Goal: Task Accomplishment & Management: Manage account settings

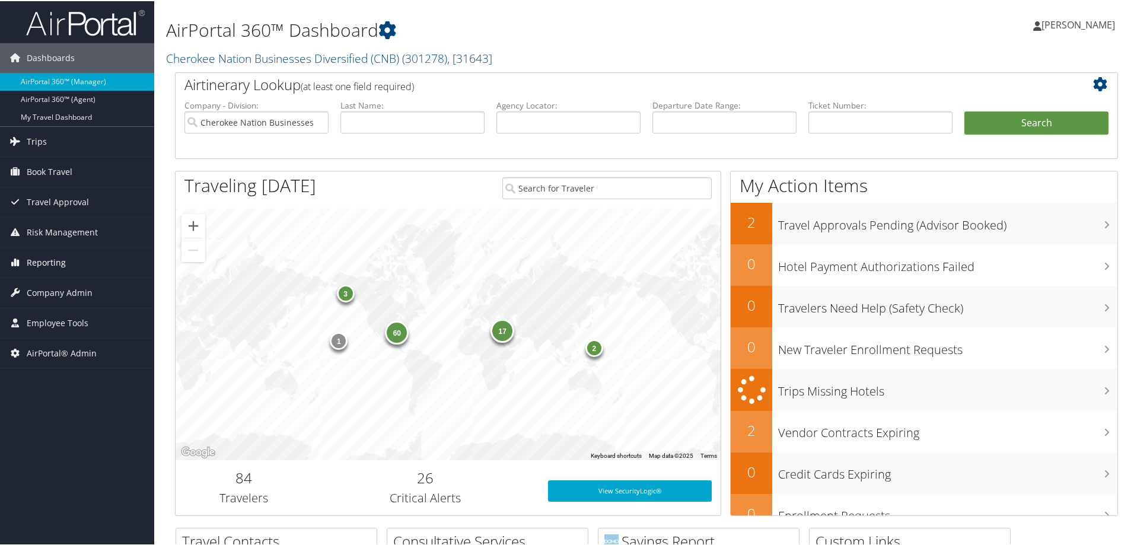
click at [43, 259] on span "Reporting" at bounding box center [46, 262] width 39 height 30
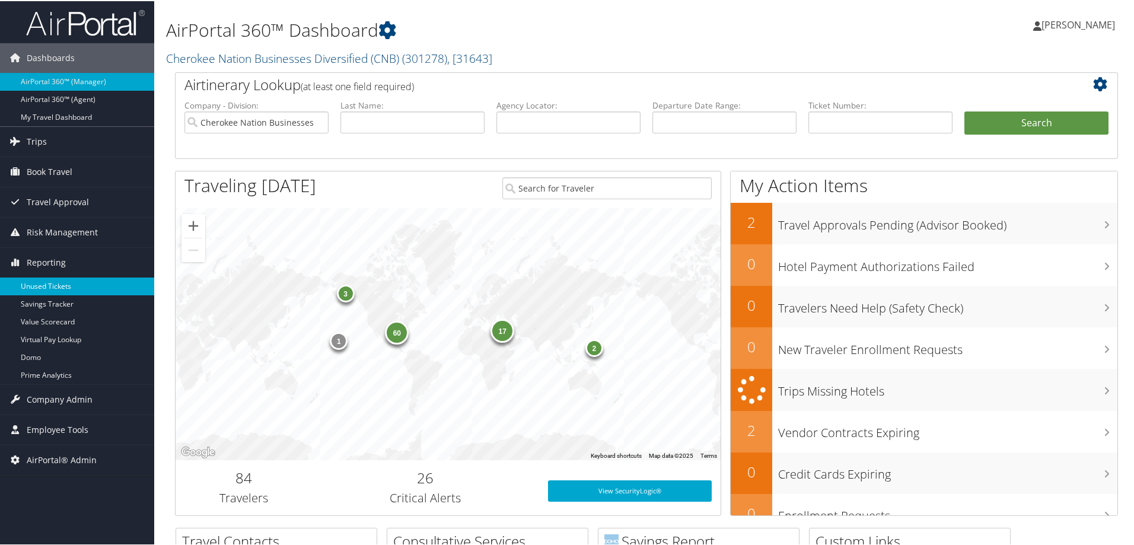
click at [49, 280] on link "Unused Tickets" at bounding box center [77, 285] width 154 height 18
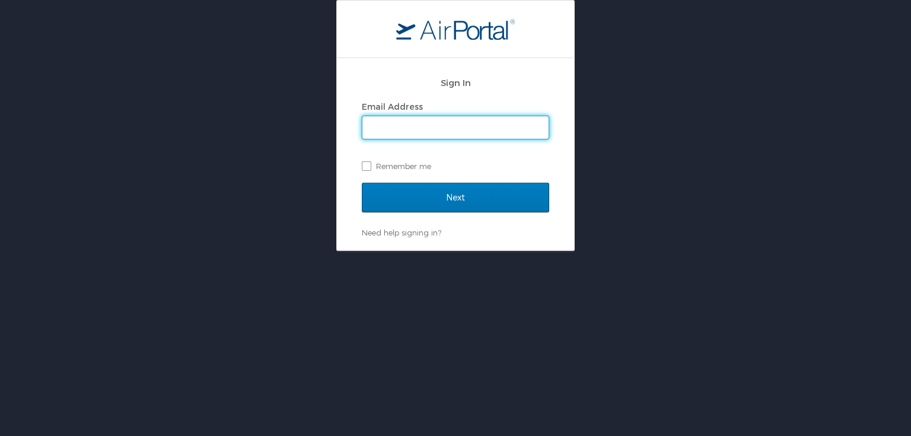
type input "pam.rex@cbtravel.com"
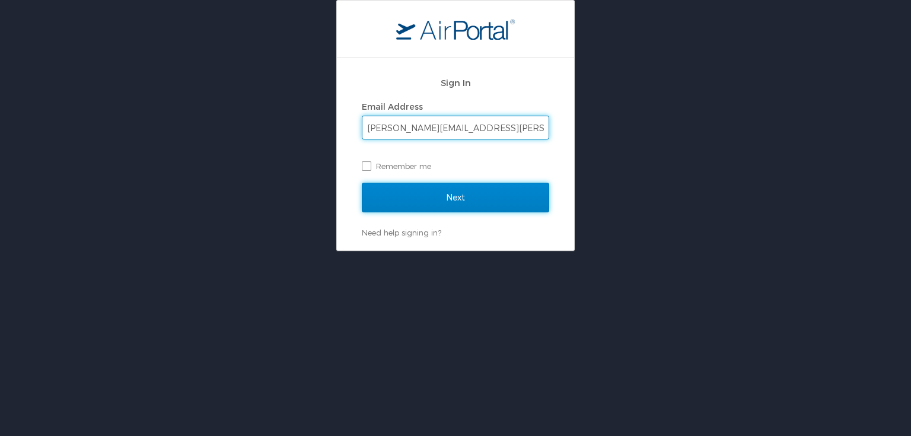
click at [445, 194] on input "Next" at bounding box center [455, 198] width 187 height 30
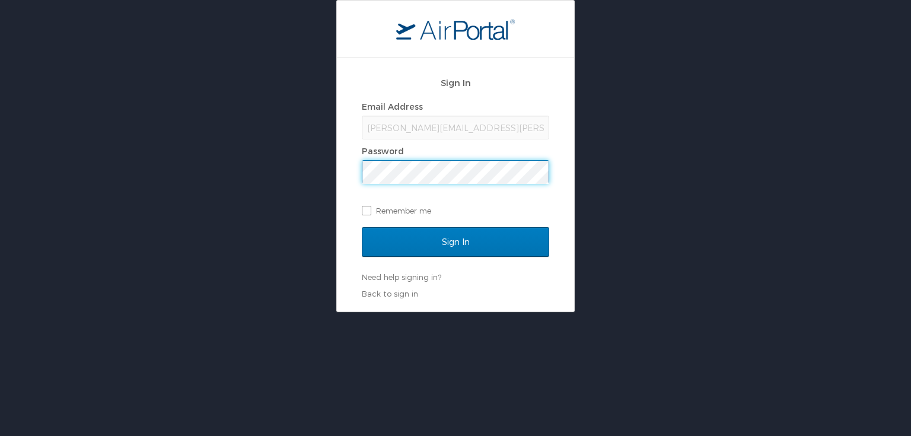
click at [254, 195] on div "Sign In Email Address pam.rex@cbtravel.com Password Remember me Sign In Need he…" at bounding box center [455, 156] width 911 height 312
click at [362, 227] on input "Sign In" at bounding box center [455, 242] width 187 height 30
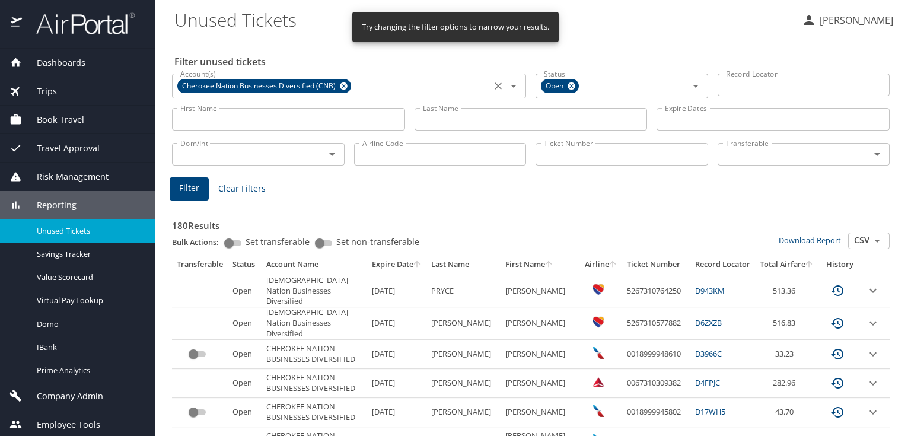
click at [344, 85] on icon at bounding box center [344, 86] width 8 height 8
click at [341, 85] on input "Account(s)" at bounding box center [332, 84] width 312 height 15
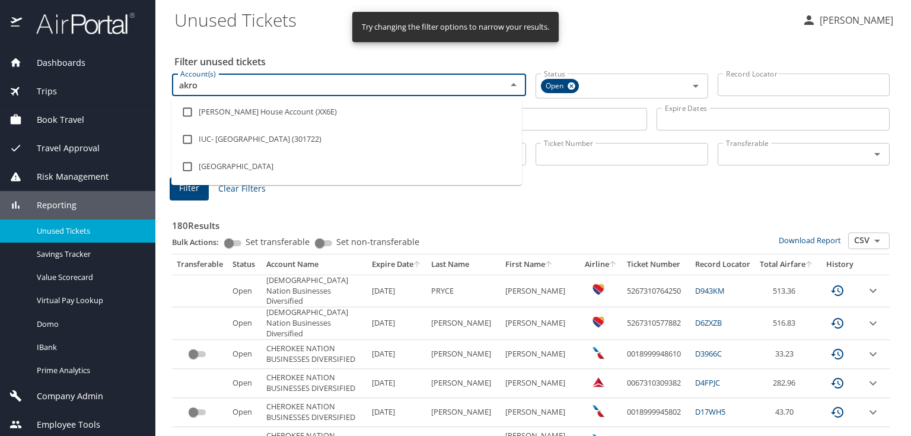
type input "akron"
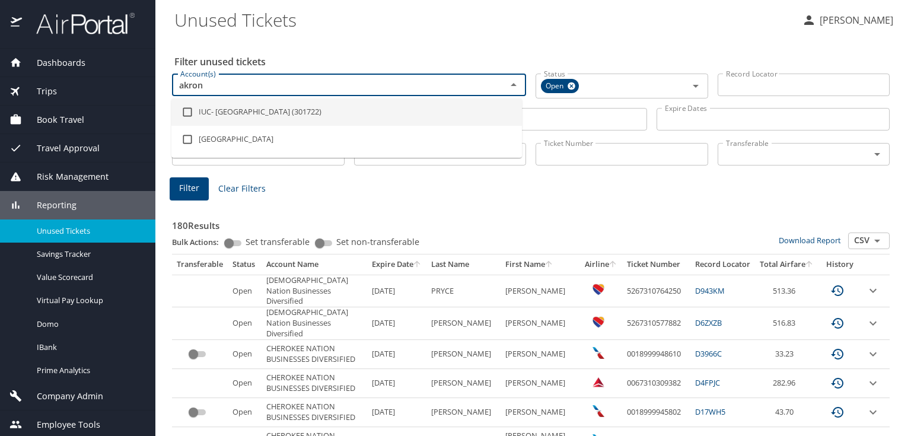
click at [187, 112] on input "checkbox" at bounding box center [187, 112] width 23 height 23
checkbox input "true"
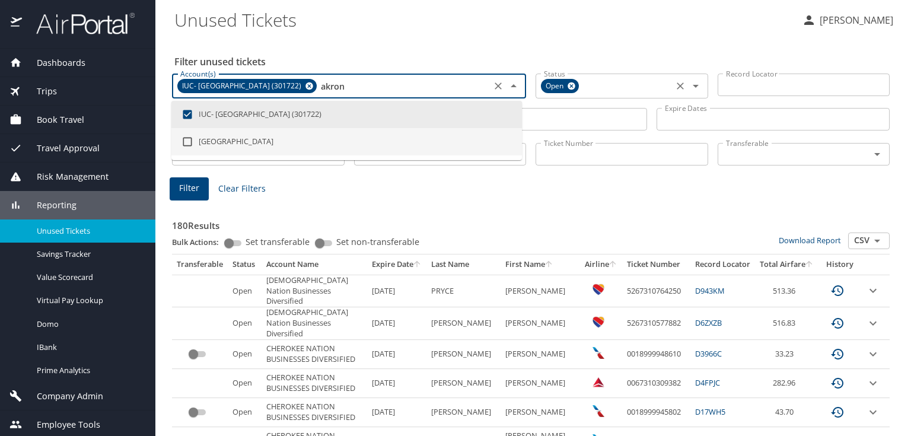
click at [572, 84] on icon at bounding box center [571, 85] width 9 height 13
type input "akron"
click at [572, 83] on input "Status" at bounding box center [604, 84] width 131 height 15
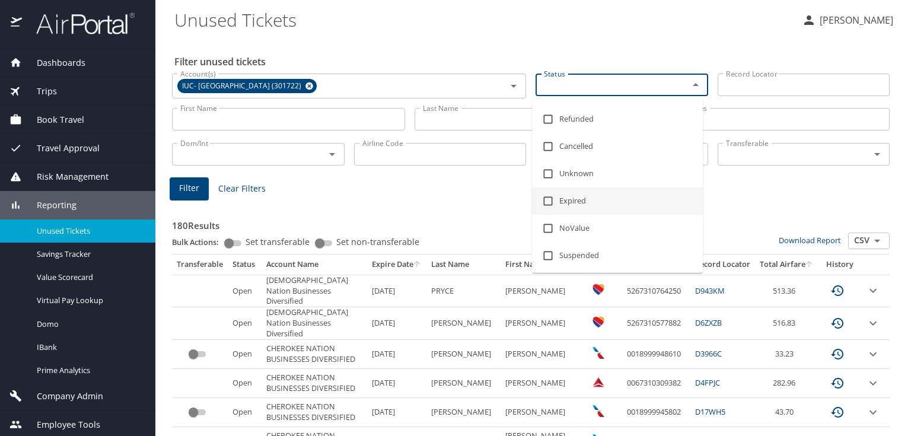
scroll to position [76, 0]
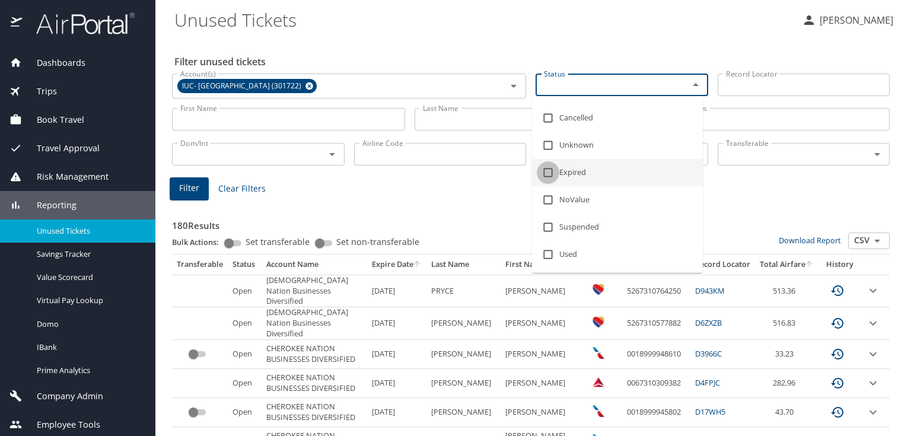
click at [544, 173] on input "checkbox" at bounding box center [548, 172] width 23 height 23
checkbox input "true"
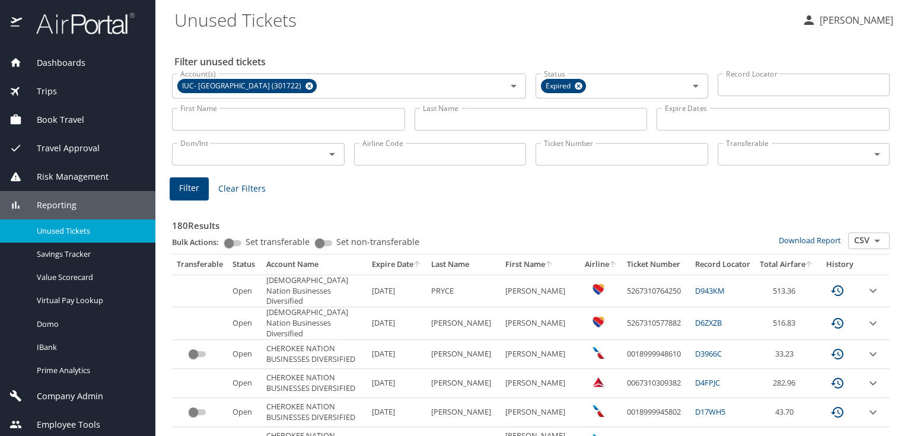
click at [182, 190] on span "Filter" at bounding box center [189, 188] width 20 height 15
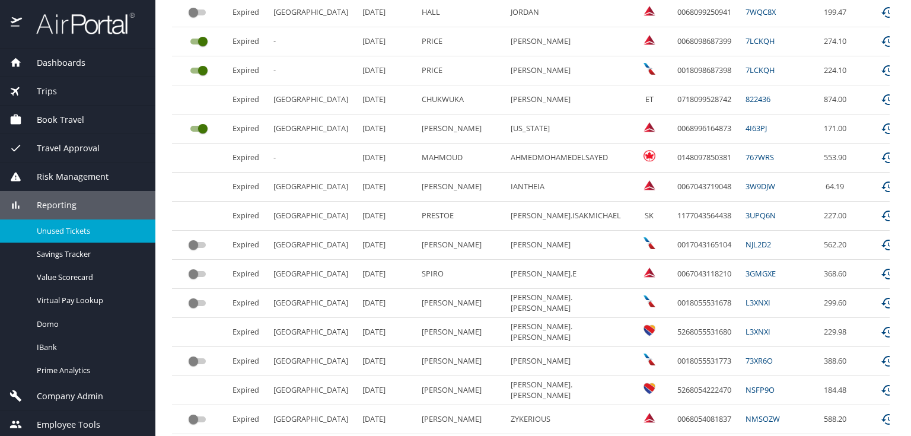
scroll to position [605, 0]
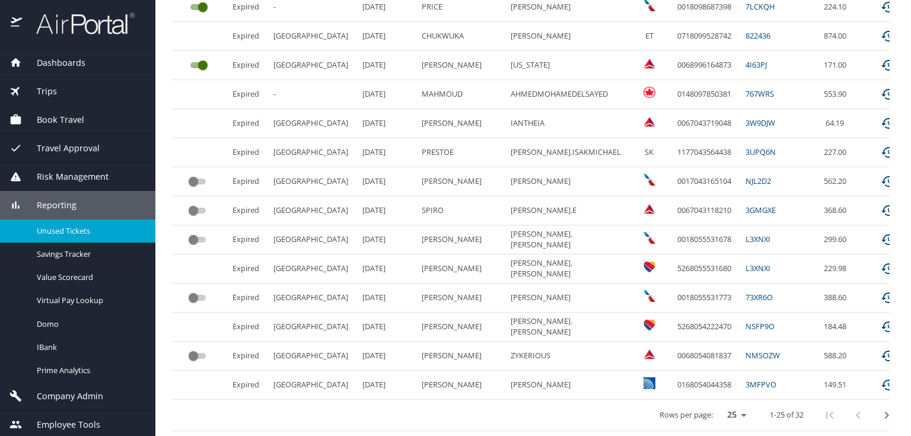
click at [880, 408] on icon "next page" at bounding box center [887, 415] width 14 height 14
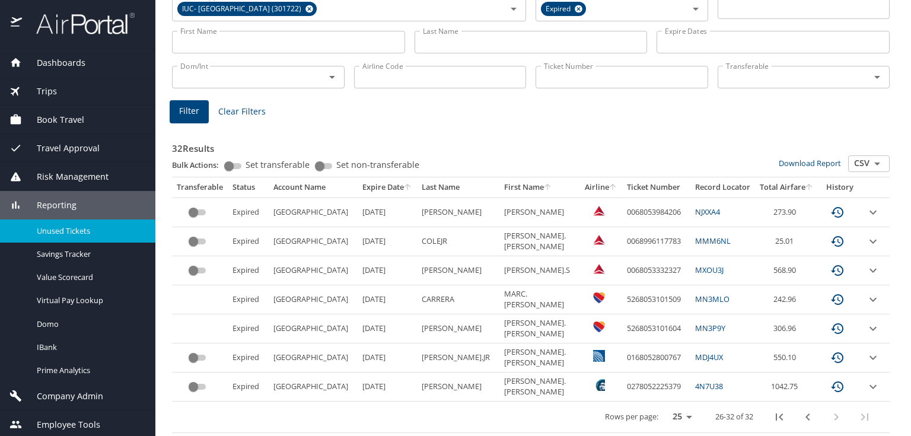
click at [62, 400] on span "Company Admin" at bounding box center [62, 396] width 81 height 13
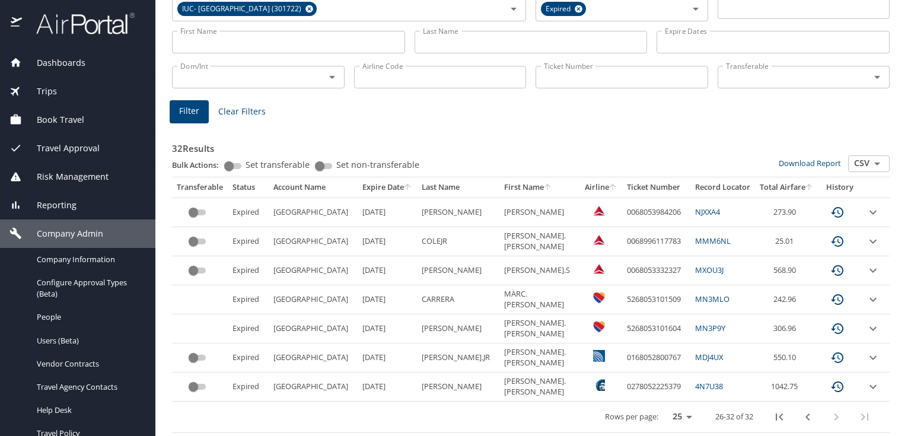
click at [74, 233] on span "Company Admin" at bounding box center [62, 233] width 81 height 13
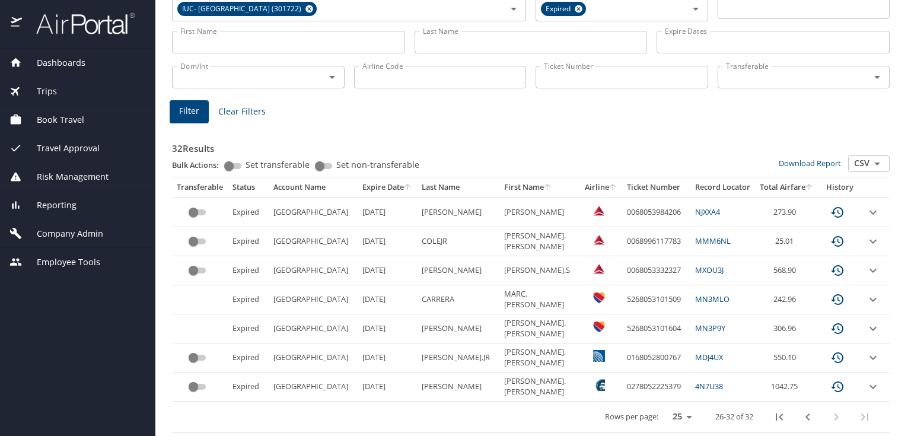
click at [74, 233] on span "Company Admin" at bounding box center [62, 233] width 81 height 13
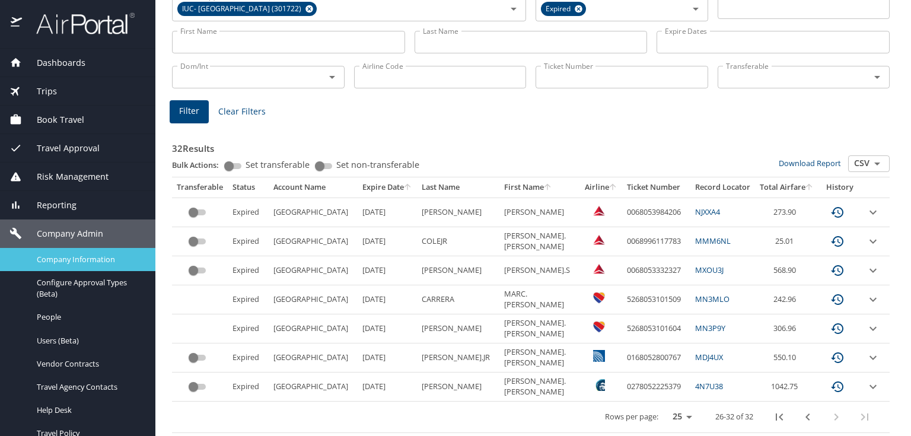
click at [79, 259] on span "Company Information" at bounding box center [89, 259] width 104 height 11
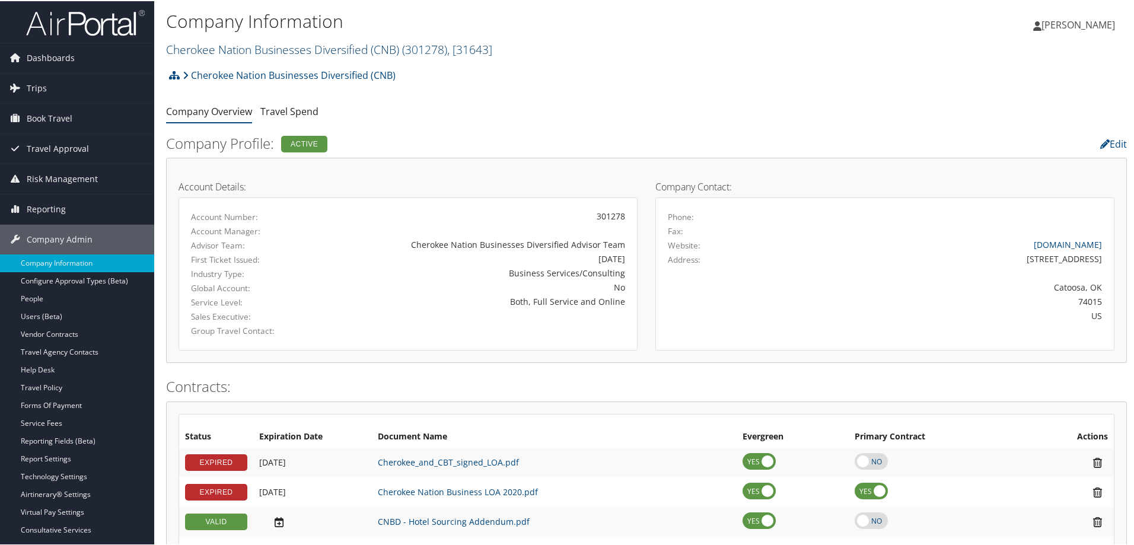
click at [250, 50] on link "Cherokee Nation Businesses Diversified (CNB) ( 301278 ) , [ 31643 ]" at bounding box center [329, 48] width 326 height 16
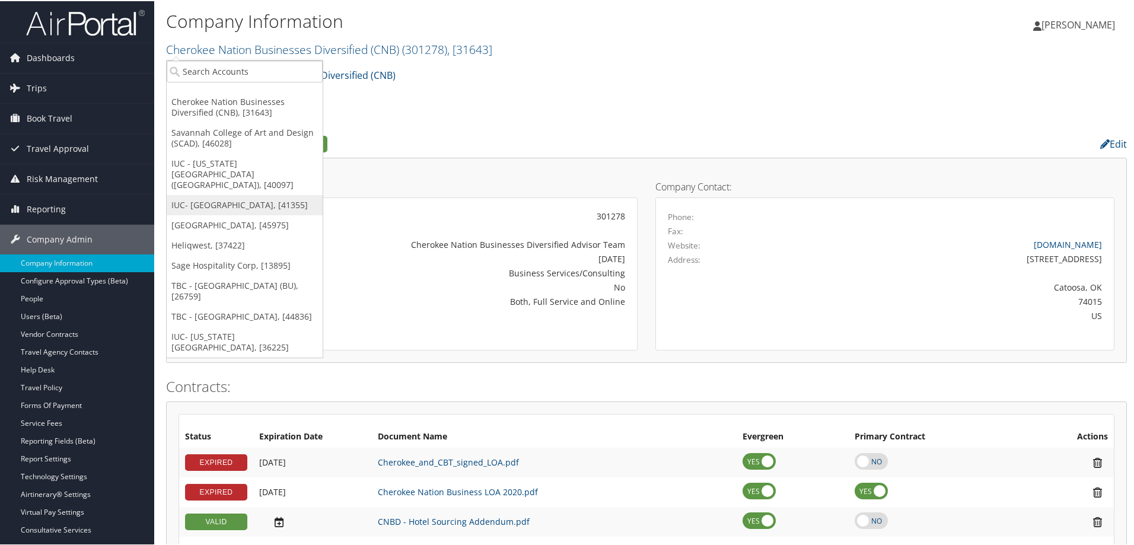
click at [255, 194] on link "IUC- [GEOGRAPHIC_DATA], [41355]" at bounding box center [245, 204] width 156 height 20
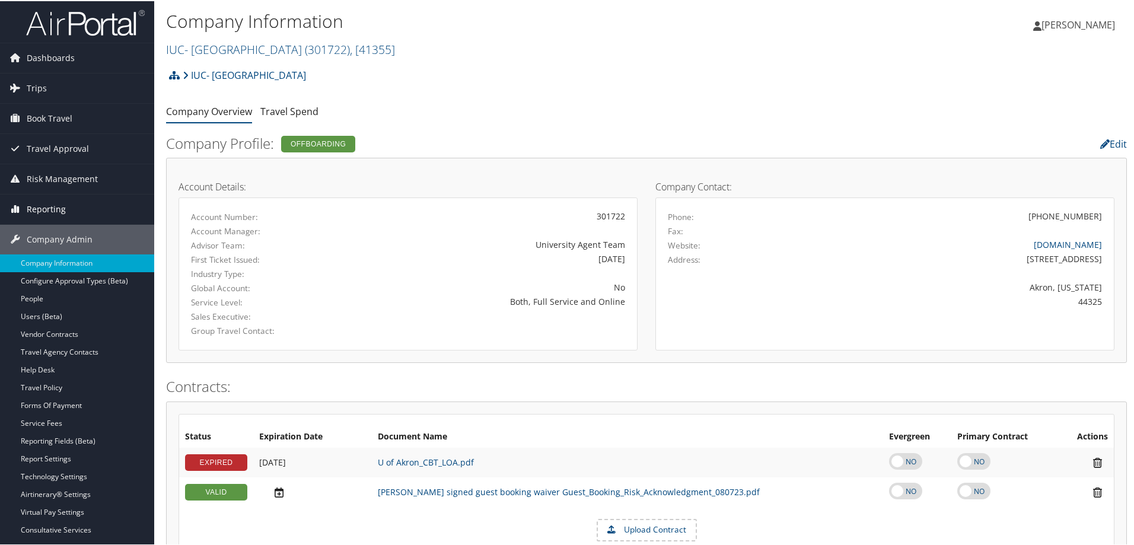
click at [50, 206] on span "Reporting" at bounding box center [46, 208] width 39 height 30
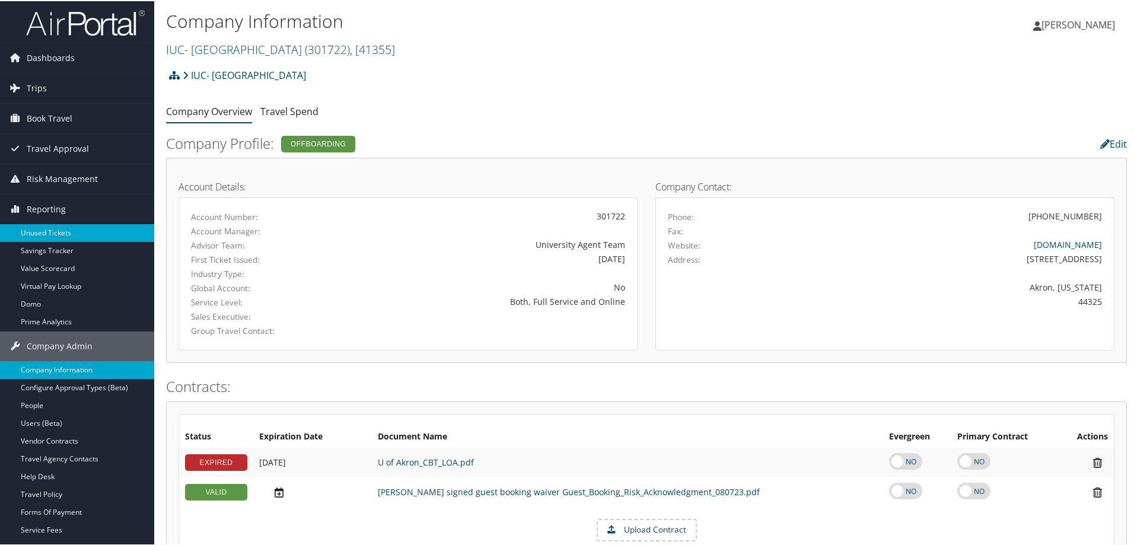
click at [56, 226] on link "Unused Tickets" at bounding box center [77, 232] width 154 height 18
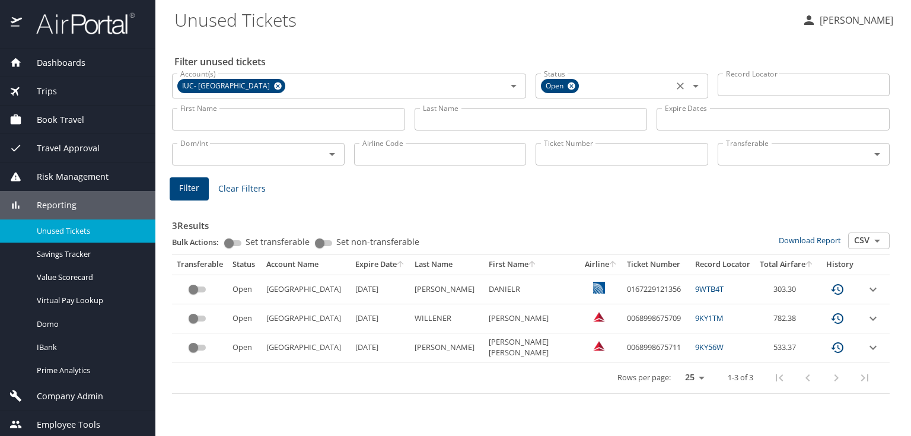
click at [572, 88] on icon at bounding box center [572, 86] width 8 height 8
click at [572, 87] on input "Status" at bounding box center [604, 84] width 131 height 15
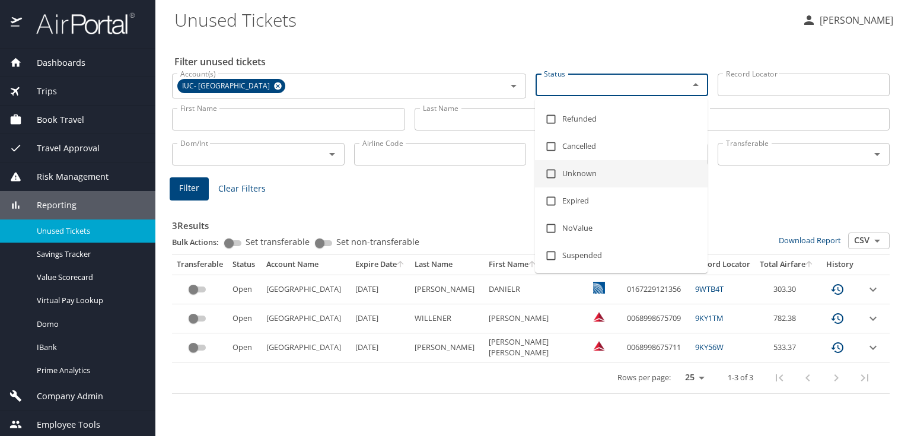
scroll to position [76, 0]
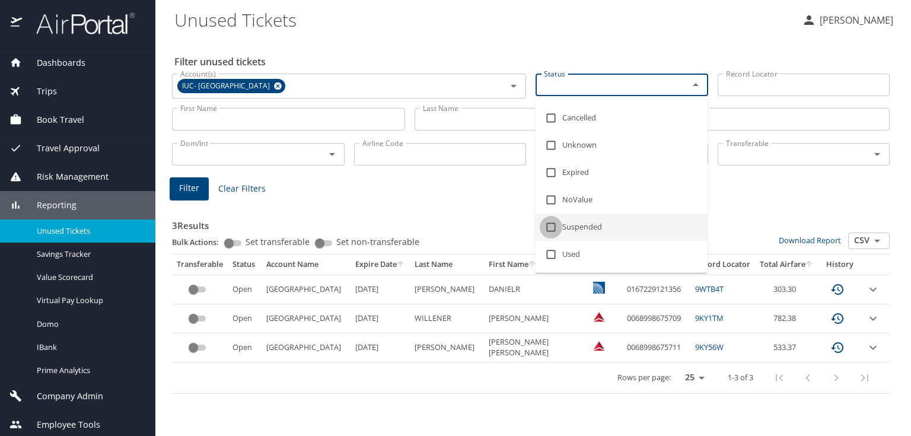
click at [548, 229] on input "checkbox" at bounding box center [551, 227] width 23 height 23
checkbox input "true"
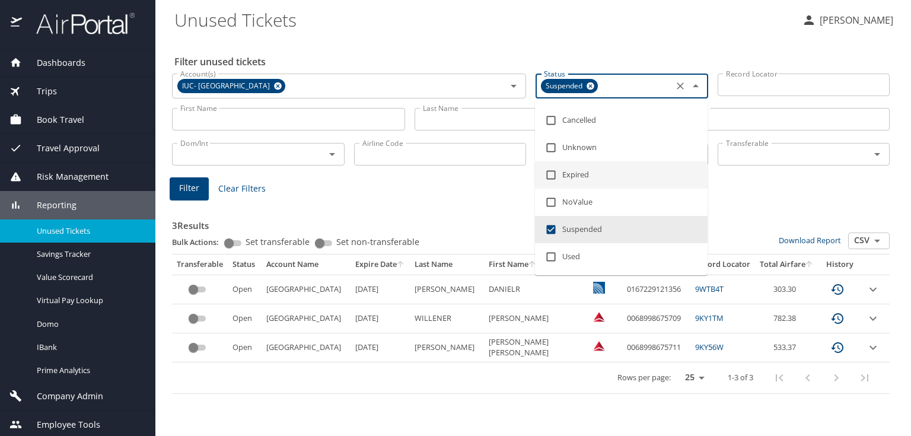
click at [554, 175] on input "checkbox" at bounding box center [551, 175] width 23 height 23
checkbox input "true"
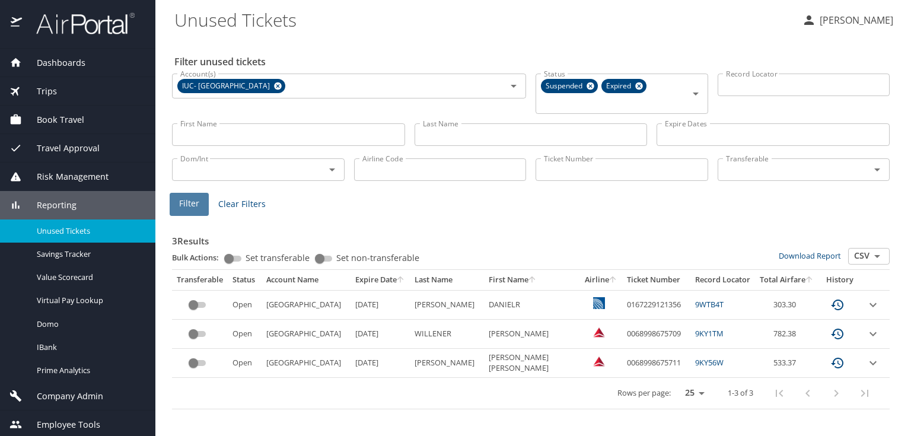
click at [190, 202] on span "Filter" at bounding box center [189, 203] width 20 height 15
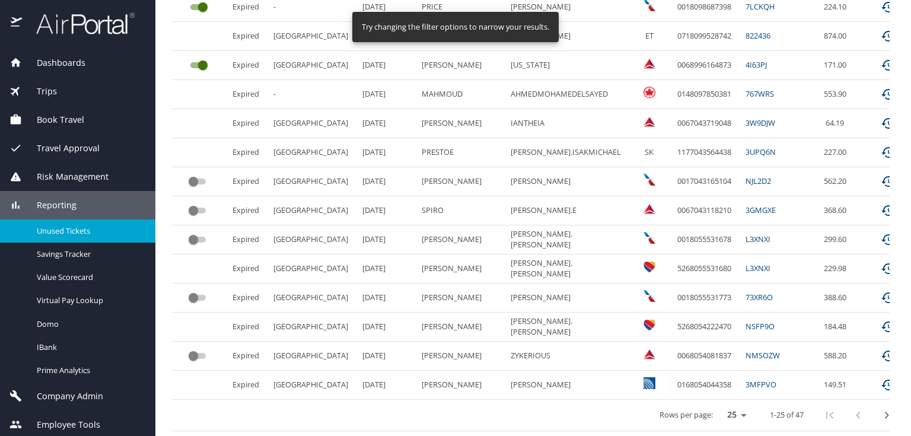
scroll to position [621, 0]
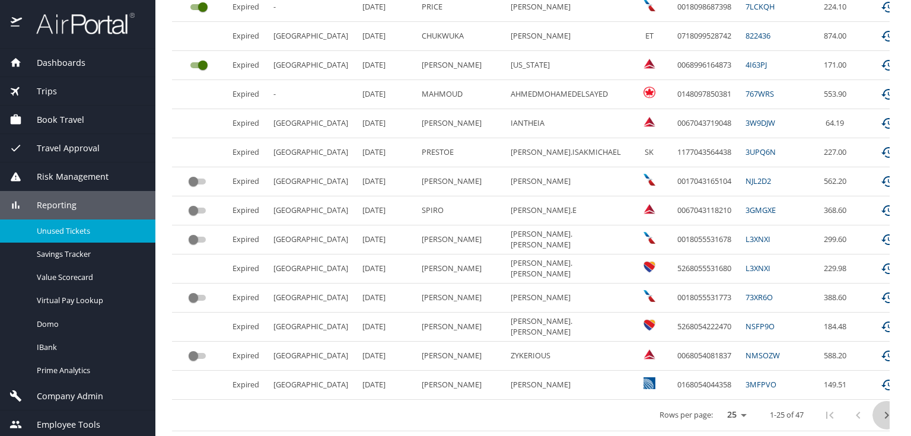
click at [880, 408] on icon "next page" at bounding box center [887, 415] width 14 height 14
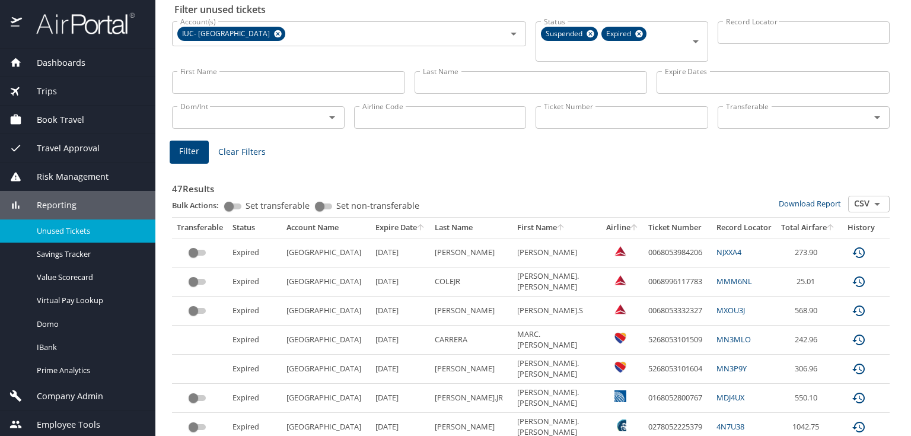
scroll to position [0, 0]
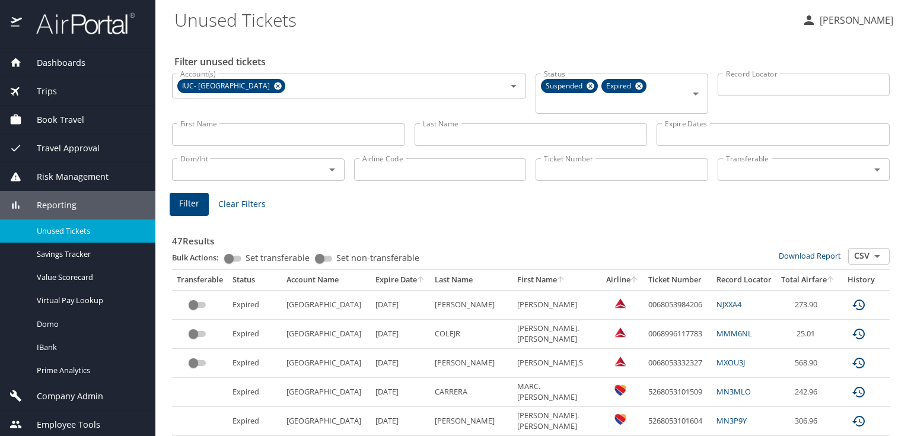
click at [90, 397] on span "Company Admin" at bounding box center [62, 396] width 81 height 13
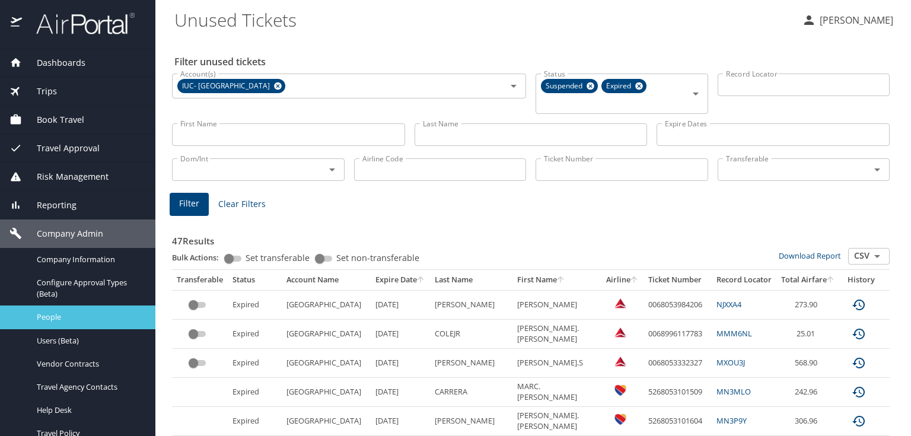
click at [99, 318] on span "People" at bounding box center [89, 316] width 104 height 11
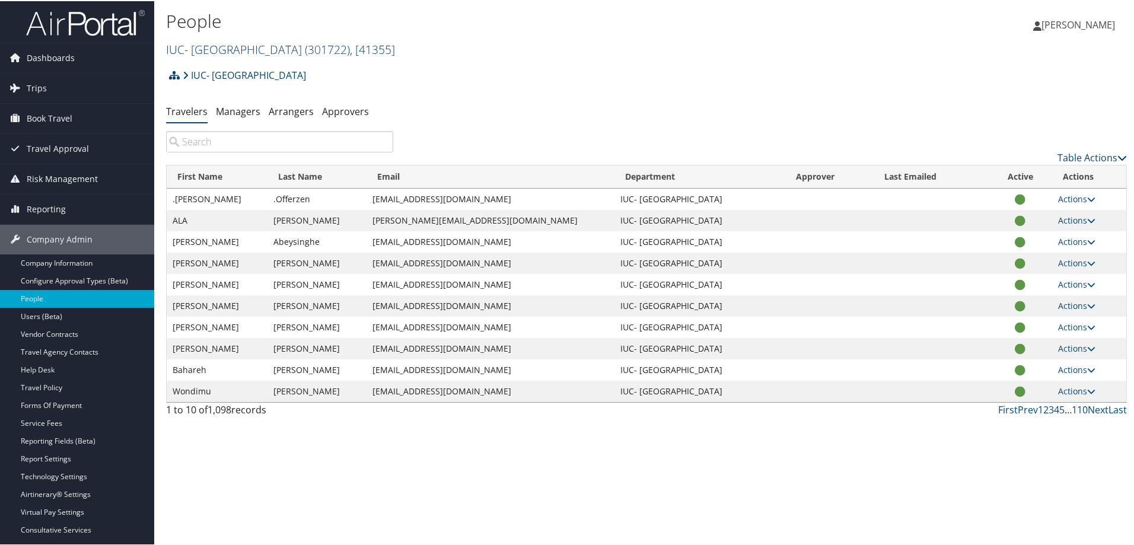
click at [231, 46] on link "IUC- University of Akron ( 301722 ) , [ 41355 ]" at bounding box center [280, 48] width 229 height 16
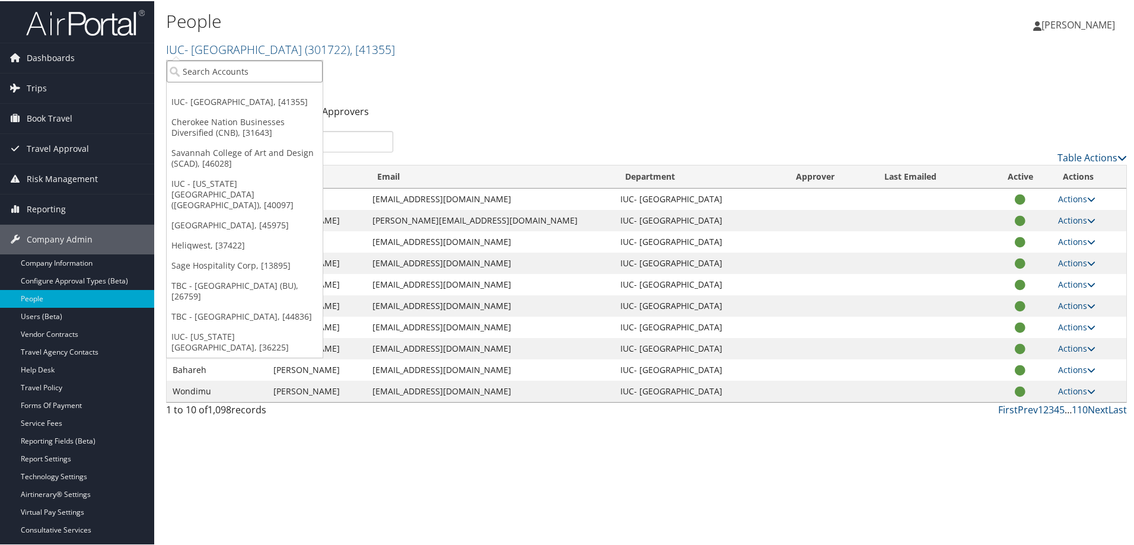
click at [228, 74] on input "search" at bounding box center [245, 70] width 156 height 22
type input "colgate"
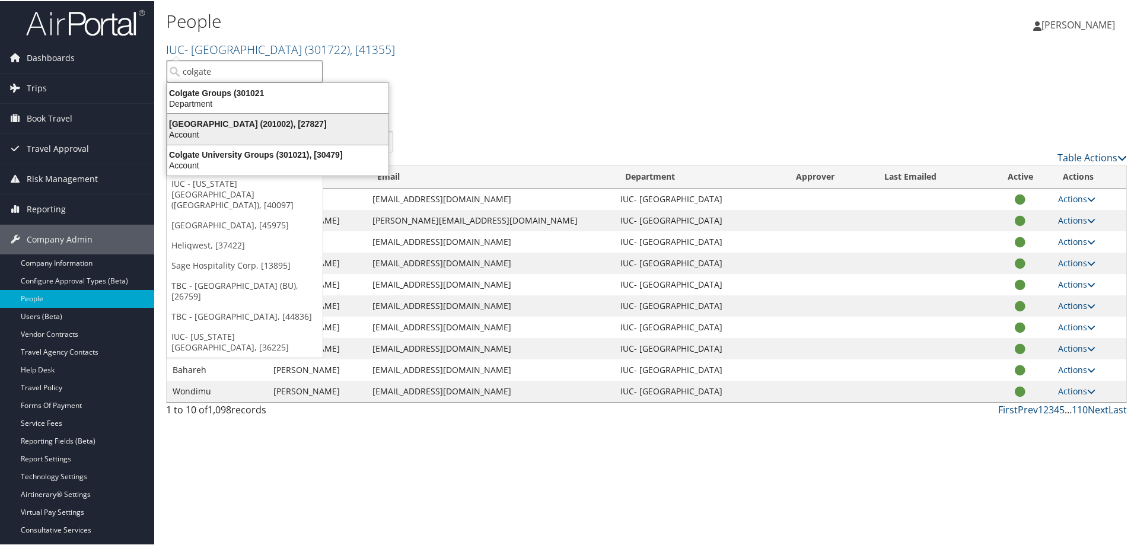
click at [244, 132] on div "Account" at bounding box center [278, 133] width 236 height 11
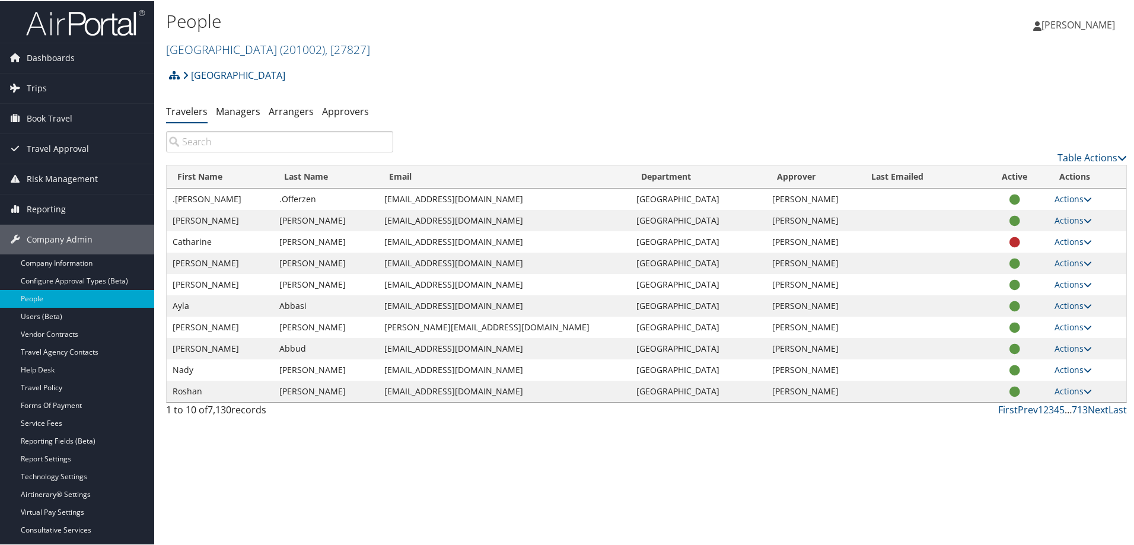
click at [253, 138] on input "search" at bounding box center [279, 140] width 227 height 21
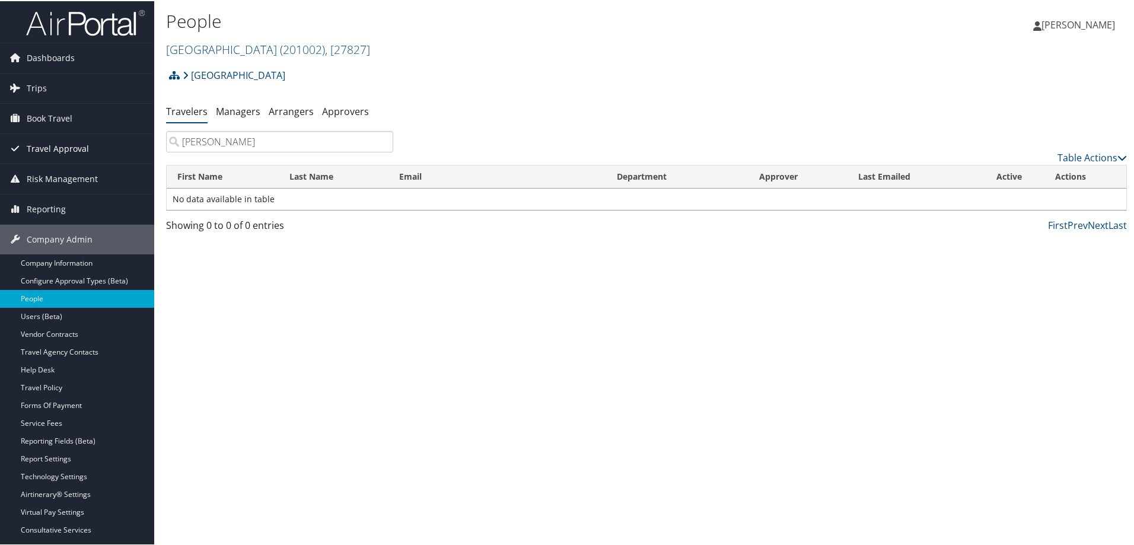
drag, startPoint x: 253, startPoint y: 138, endPoint x: 122, endPoint y: 151, distance: 131.7
click at [122, 151] on div "Dashboards AirPortal 360™ (Manager) AirPortal 360™ (Agent) My Travel Dashboard …" at bounding box center [569, 272] width 1139 height 545
type input "chelly"
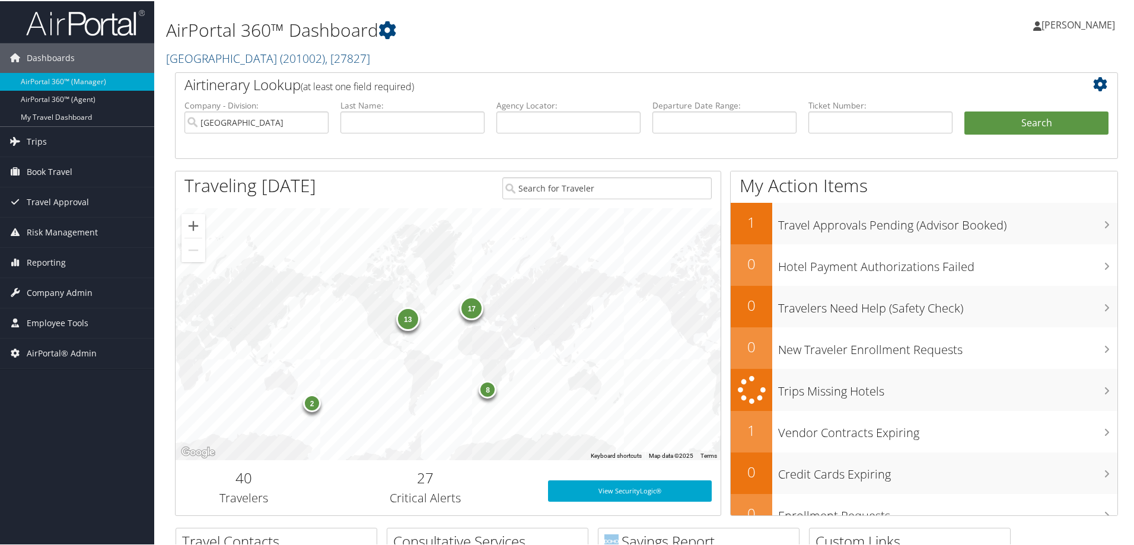
click at [1064, 30] on link "[PERSON_NAME]" at bounding box center [1080, 24] width 94 height 36
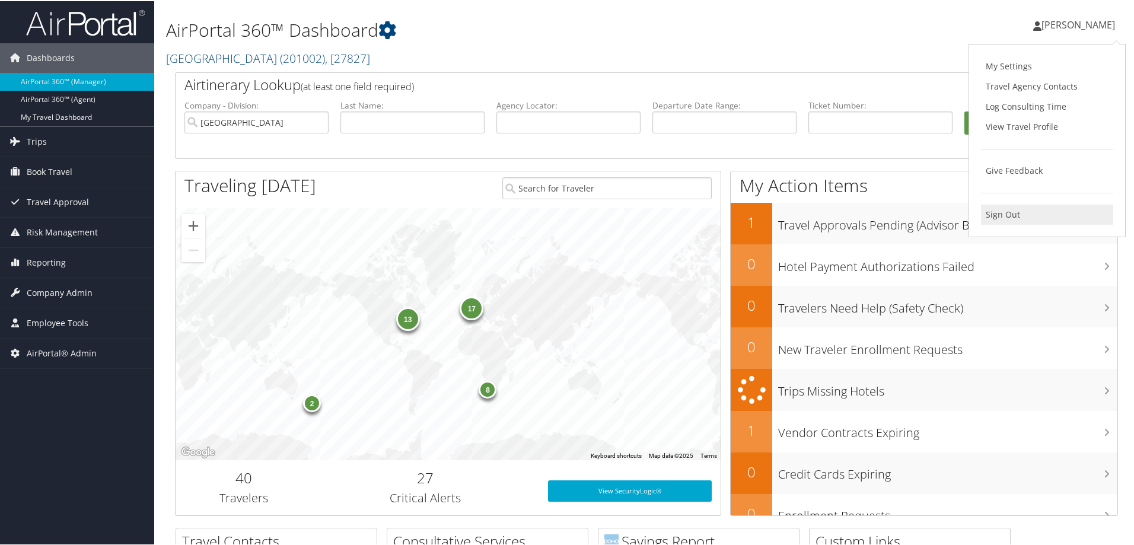
click at [1010, 208] on link "Sign Out" at bounding box center [1047, 213] width 132 height 20
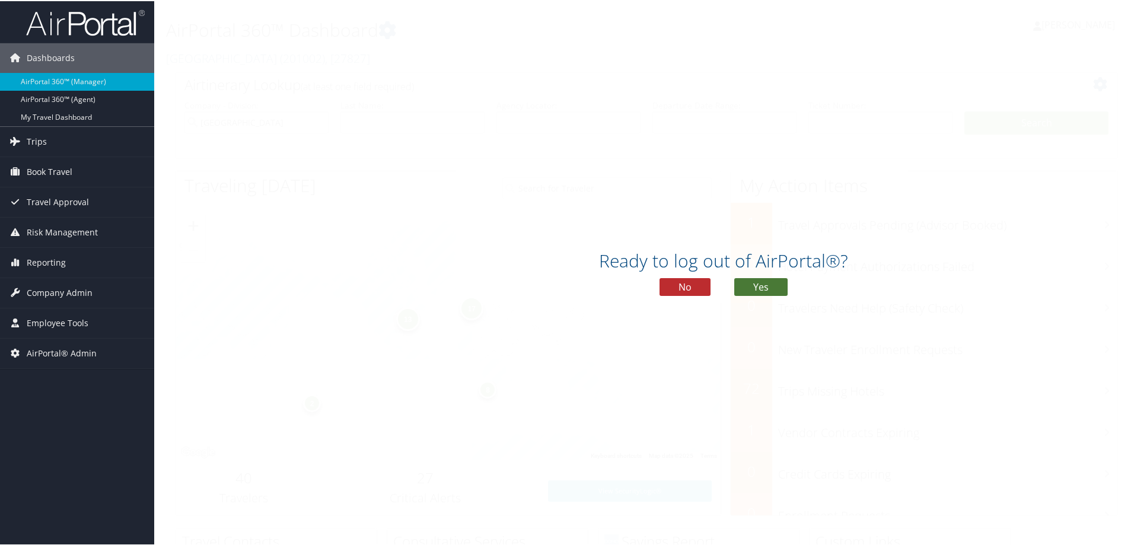
click at [764, 287] on button "Yes" at bounding box center [760, 286] width 53 height 18
